Goal: Transaction & Acquisition: Subscribe to service/newsletter

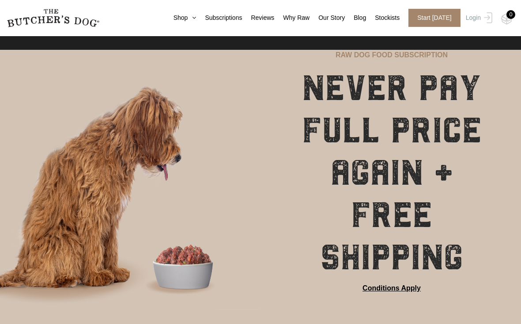
scroll to position [59, 0]
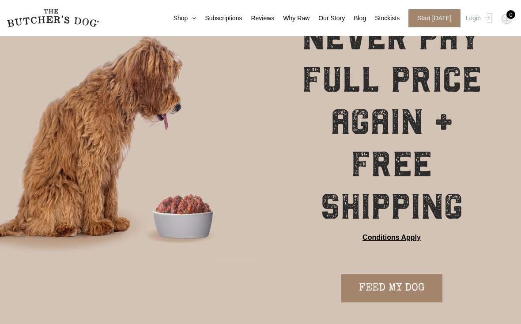
click at [413, 275] on link "FEED MY DOG" at bounding box center [391, 289] width 101 height 28
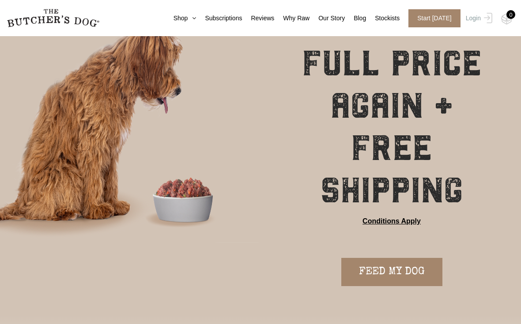
scroll to position [0, 0]
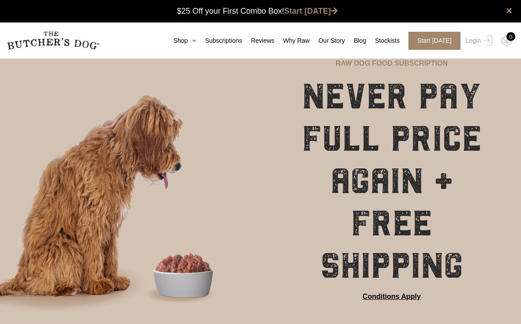
click at [173, 44] on link "Shop" at bounding box center [181, 40] width 32 height 9
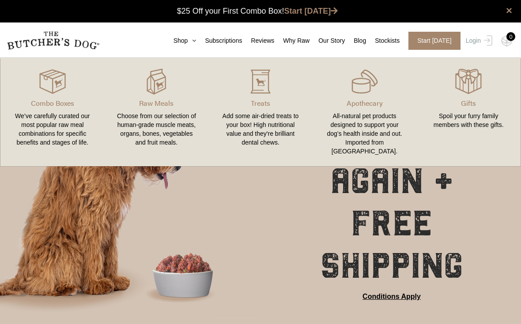
click at [0, 0] on img at bounding box center [0, 0] width 0 height 0
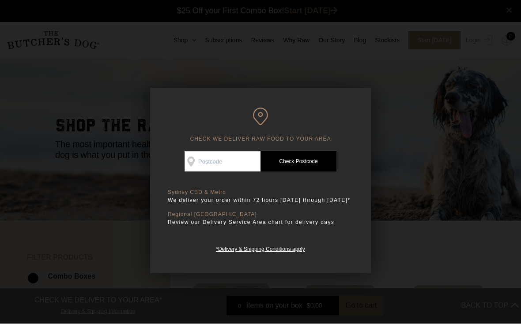
scroll to position [0, 0]
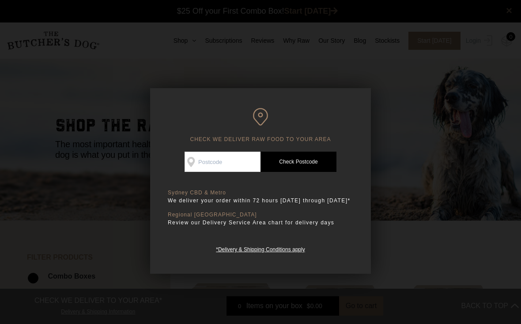
click at [207, 162] on input "Check Availability At" at bounding box center [222, 162] width 76 height 20
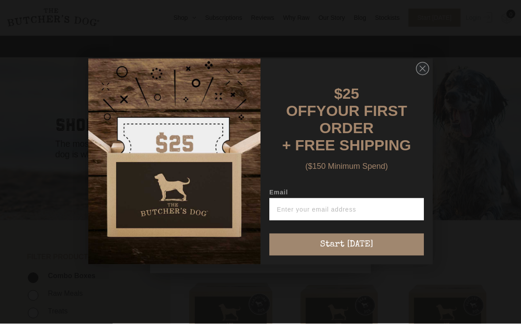
scroll to position [0, 0]
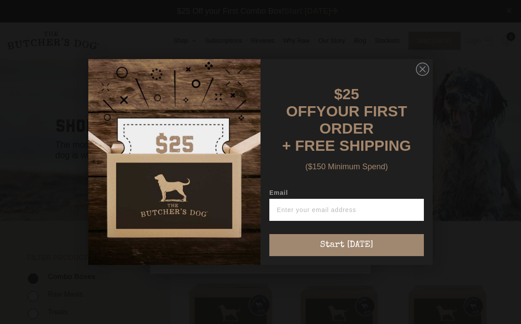
click at [422, 63] on circle "Close dialog" at bounding box center [422, 69] width 13 height 13
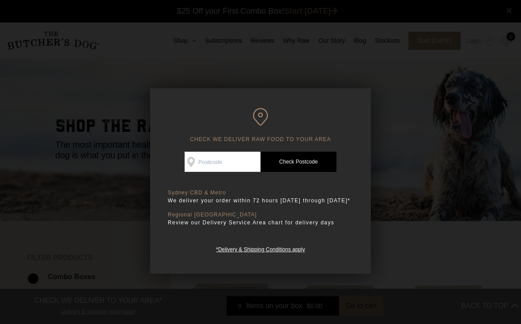
click at [211, 160] on input "Check Availability At" at bounding box center [222, 162] width 76 height 20
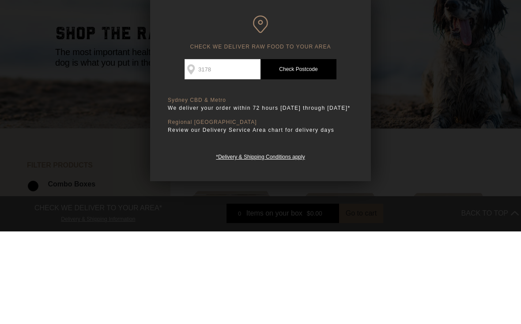
type input "3178"
click at [306, 152] on link "Check Postcode" at bounding box center [298, 162] width 76 height 20
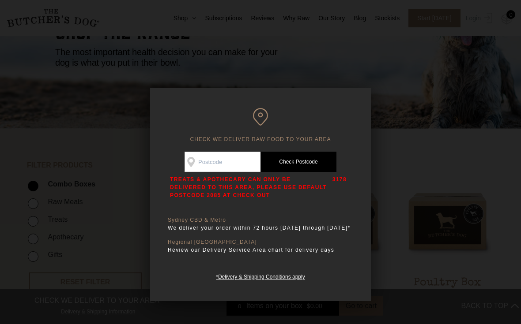
click at [388, 98] on div at bounding box center [260, 162] width 521 height 324
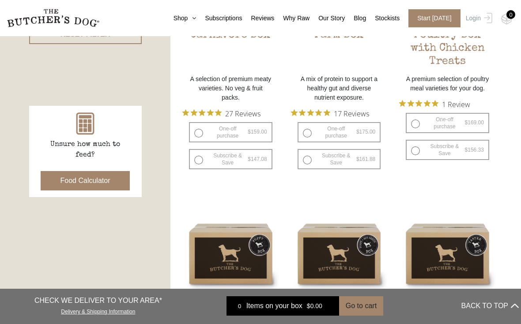
scroll to position [320, 0]
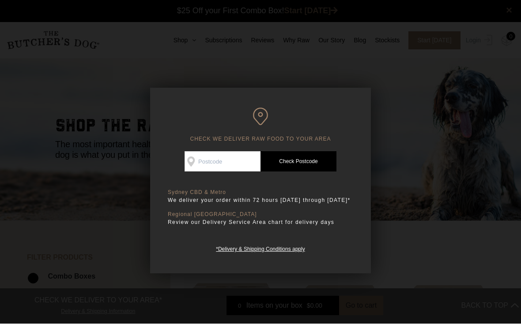
click at [209, 165] on input "Check Availability At" at bounding box center [222, 162] width 76 height 20
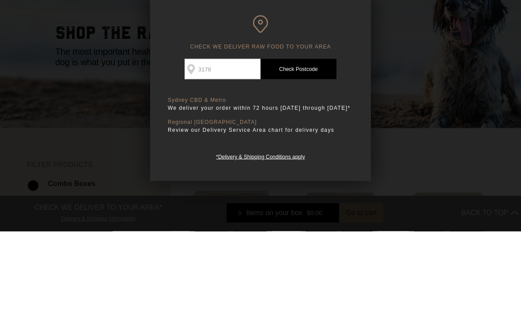
type input "3178"
click at [312, 152] on link "Check Postcode" at bounding box center [298, 162] width 76 height 20
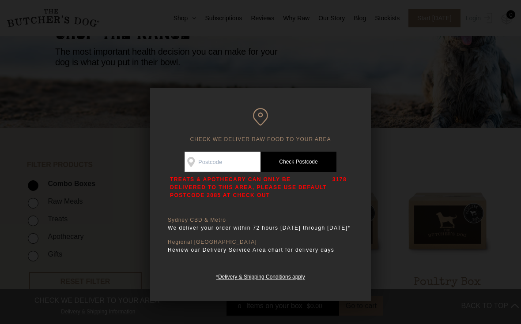
click at [91, 91] on div at bounding box center [260, 162] width 521 height 324
